Goal: Subscribe to service/newsletter

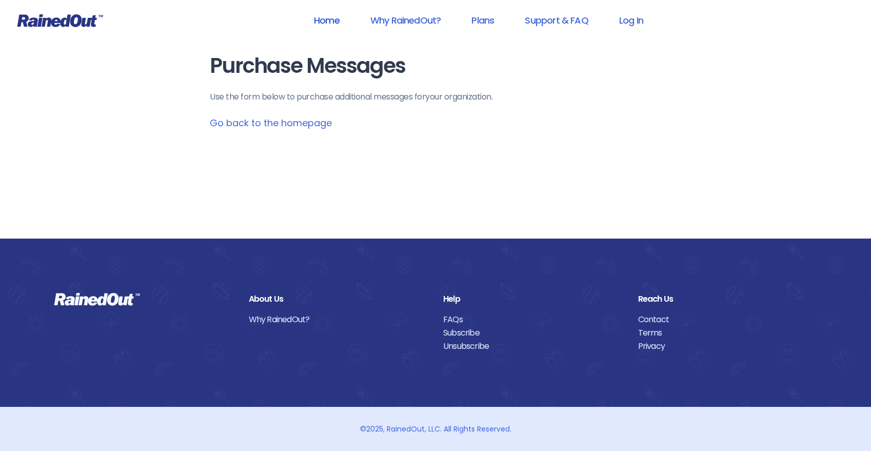
click at [338, 22] on link "Home" at bounding box center [327, 20] width 52 height 23
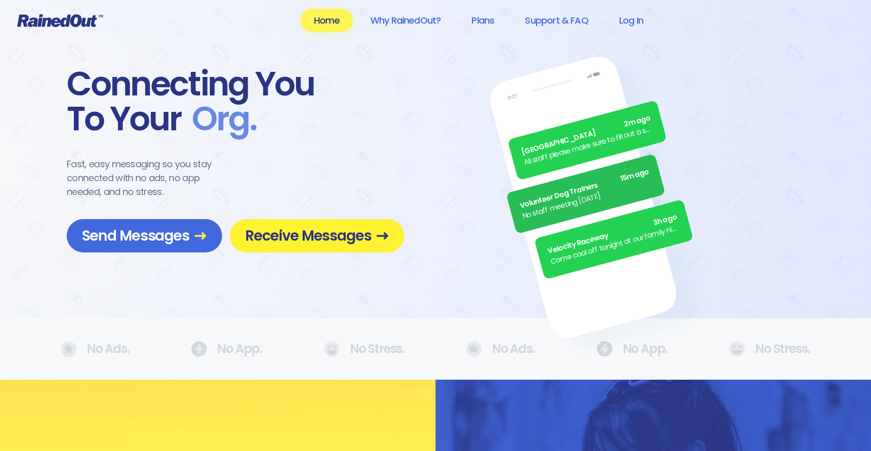
click at [364, 234] on span "Receive Messages" at bounding box center [317, 236] width 144 height 18
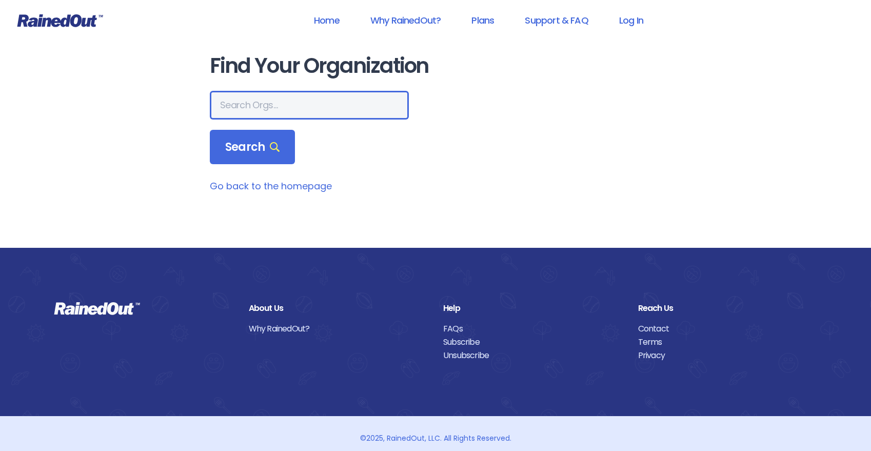
click at [293, 113] on input "text" at bounding box center [309, 105] width 199 height 29
type input "parks and recreation [GEOGRAPHIC_DATA]"
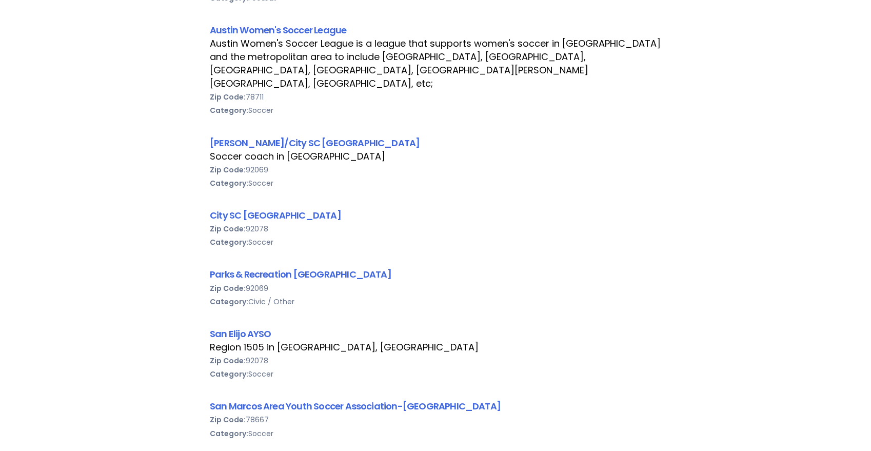
scroll to position [263, 0]
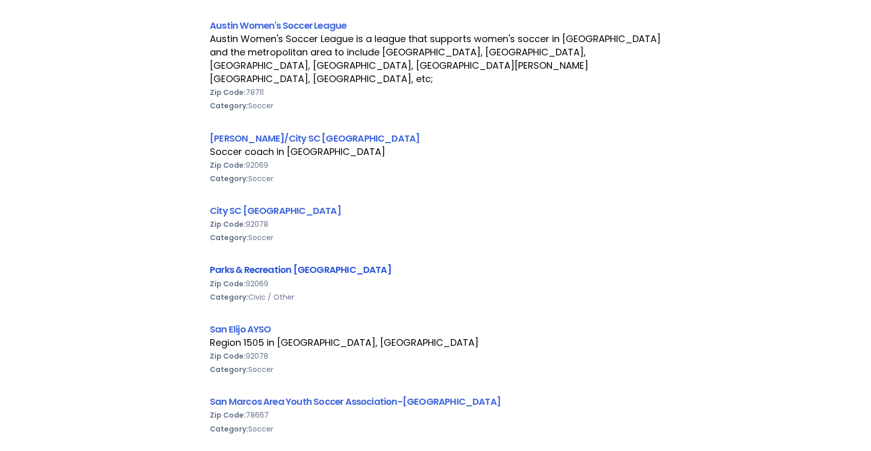
click at [290, 263] on link "Parks & Recreation [GEOGRAPHIC_DATA]" at bounding box center [301, 269] width 182 height 13
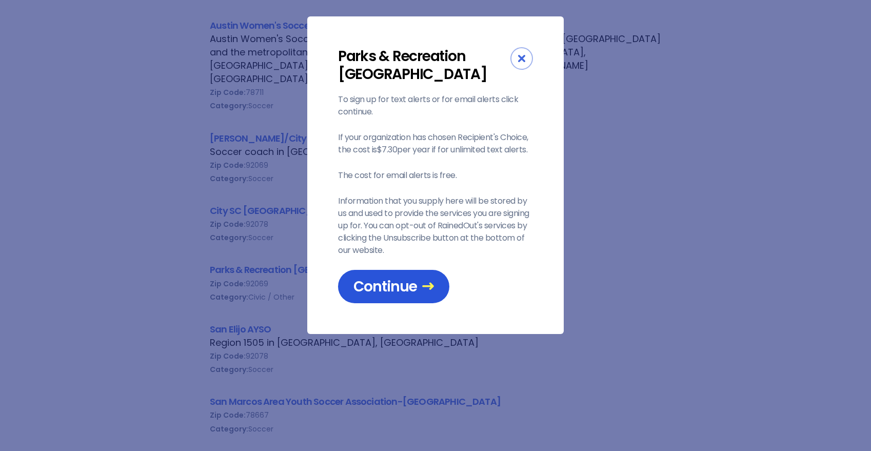
click at [389, 286] on span "Continue" at bounding box center [393, 287] width 81 height 18
